Goal: Book appointment/travel/reservation

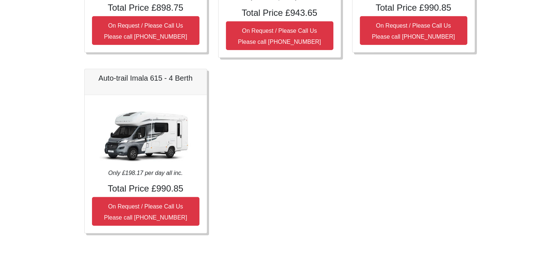
scroll to position [435, 0]
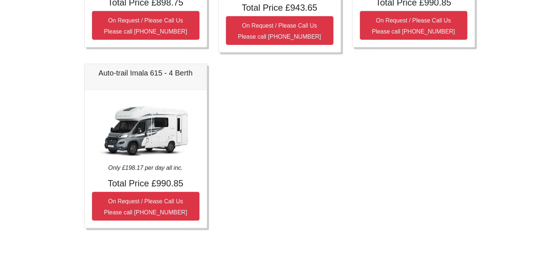
click at [124, 127] on img at bounding box center [145, 130] width 103 height 66
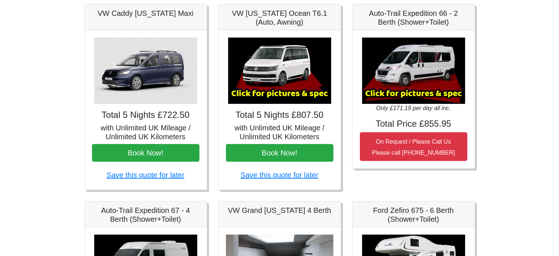
scroll to position [0, 0]
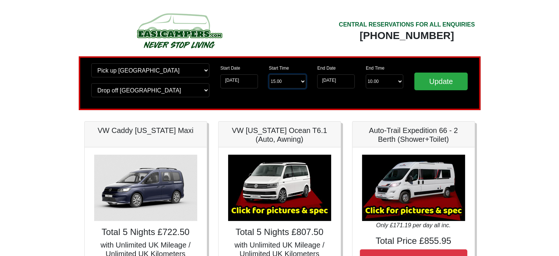
click at [305, 87] on select "Start Time 15.00 -------- 11.00 am (Saturday & Sunday Only) 12.00 pm (Saturday)…" at bounding box center [288, 81] width 38 height 14
select select "11.00"
click at [269, 74] on select "Start Time 15.00 -------- 11.00 am (Saturday & Sunday Only) 12.00 pm (Saturday)…" at bounding box center [288, 81] width 38 height 14
click at [448, 84] on input "Update" at bounding box center [441, 81] width 54 height 18
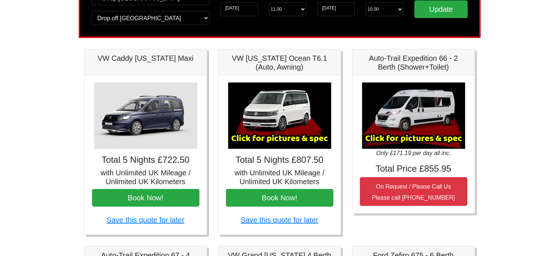
scroll to position [73, 0]
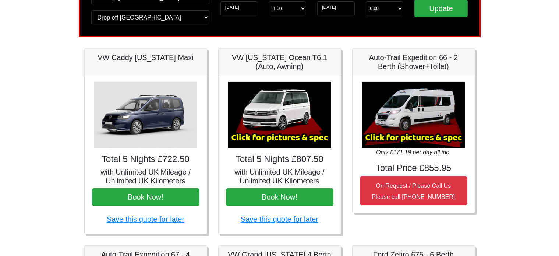
click at [287, 124] on img at bounding box center [279, 115] width 103 height 66
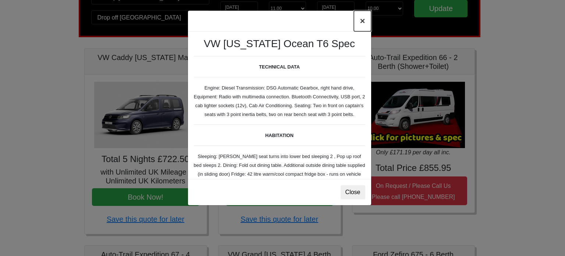
click at [364, 20] on button "×" at bounding box center [362, 21] width 17 height 21
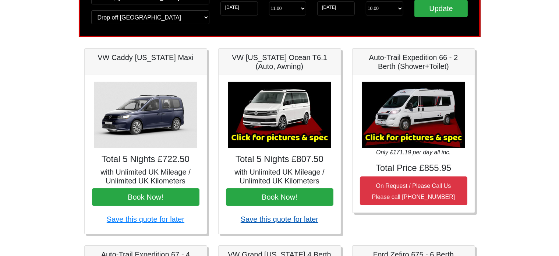
click at [282, 220] on link "Save this quote for later" at bounding box center [280, 219] width 78 height 8
